Goal: Browse casually: Explore the website without a specific task or goal

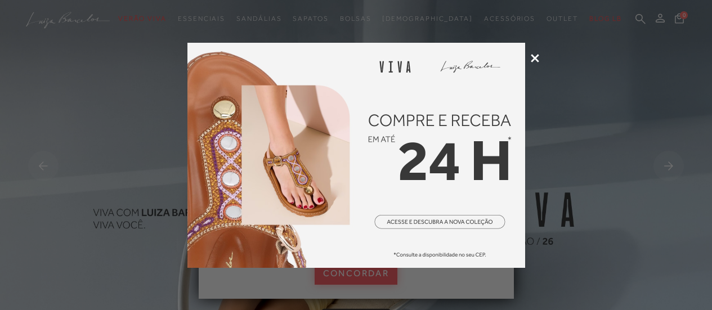
click at [534, 57] on icon at bounding box center [535, 58] width 8 height 8
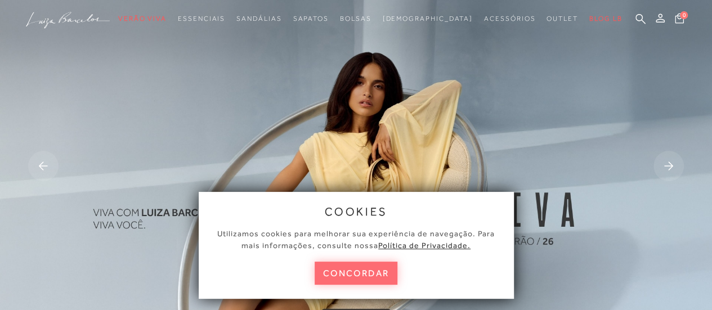
click at [359, 272] on button "concordar" at bounding box center [356, 273] width 83 height 23
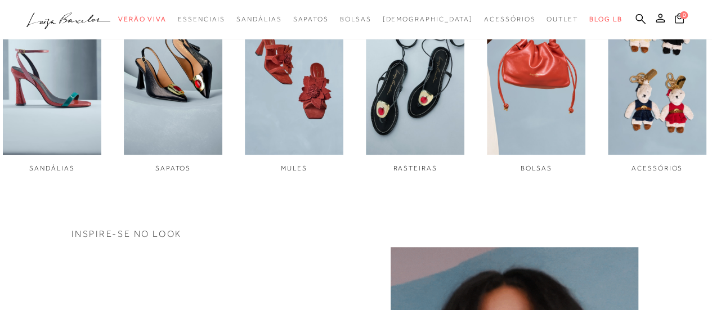
scroll to position [450, 0]
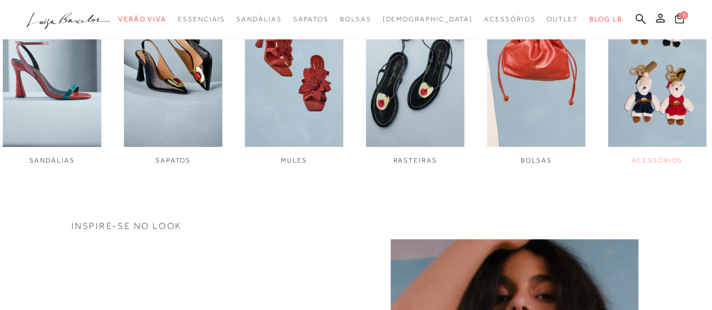
click at [647, 84] on img "6 / 6" at bounding box center [657, 55] width 98 height 185
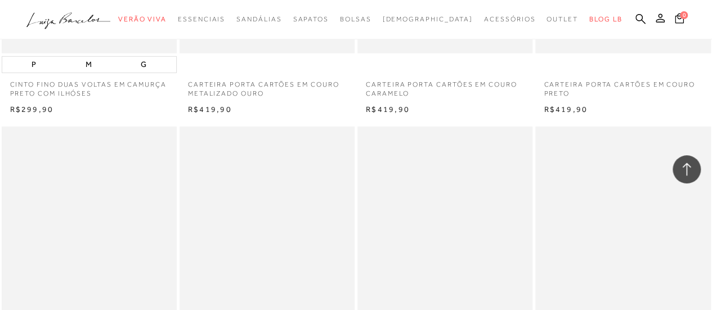
scroll to position [1407, 0]
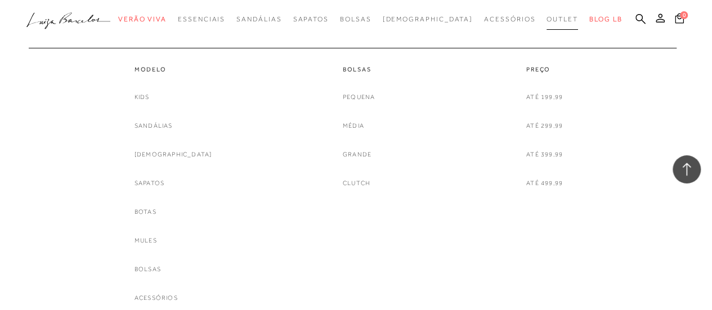
click at [547, 17] on span "Outlet" at bounding box center [563, 19] width 32 height 8
click at [162, 181] on link "Sapatos" at bounding box center [150, 183] width 30 height 12
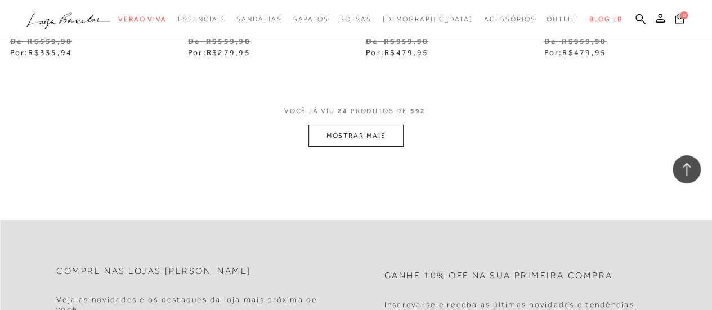
scroll to position [1970, 0]
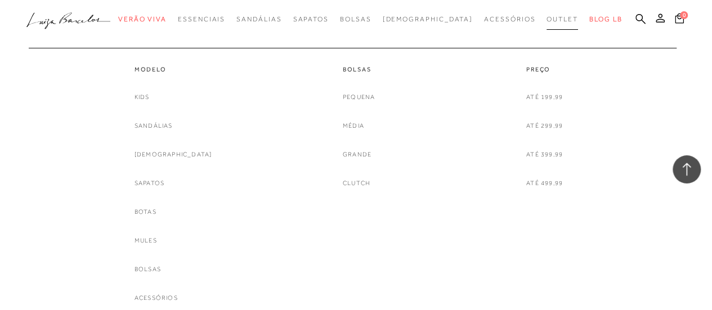
click at [547, 17] on span "Outlet" at bounding box center [563, 19] width 32 height 8
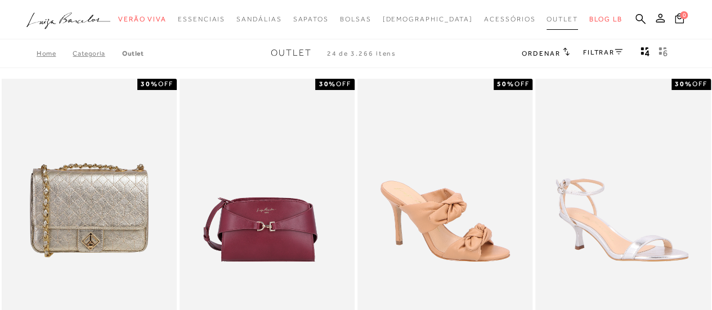
click at [547, 21] on span "Outlet" at bounding box center [563, 19] width 32 height 8
click at [589, 14] on link "BLOG LB" at bounding box center [605, 19] width 33 height 21
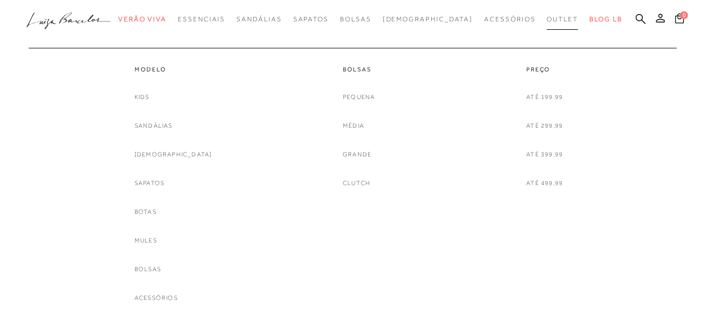
click at [547, 21] on span "Outlet" at bounding box center [563, 19] width 32 height 8
